Goal: Information Seeking & Learning: Learn about a topic

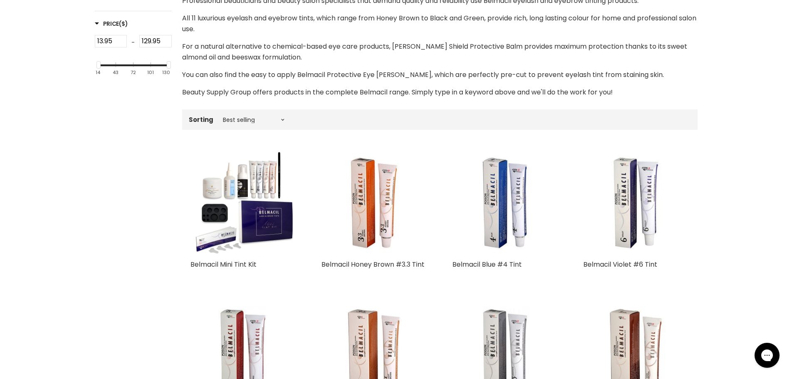
scroll to position [208, 0]
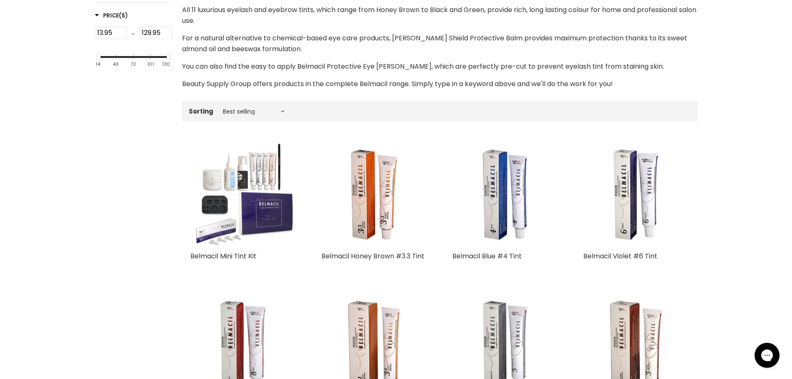
click at [240, 195] on img "Main content" at bounding box center [244, 194] width 106 height 106
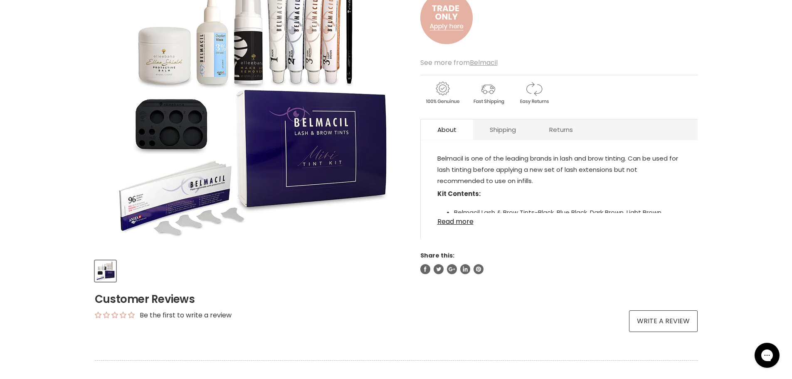
scroll to position [166, 0]
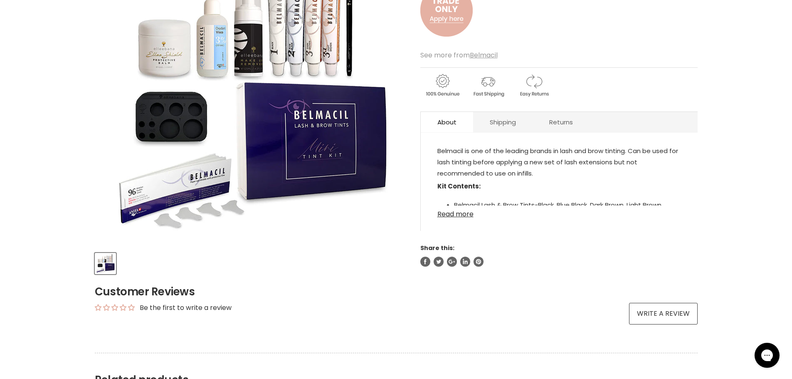
click at [459, 211] on link "Read more" at bounding box center [560, 211] width 244 height 12
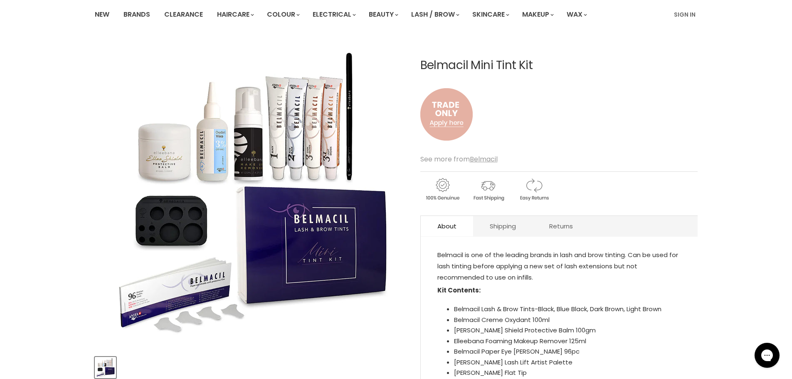
scroll to position [0, 0]
